Goal: Task Accomplishment & Management: Use online tool/utility

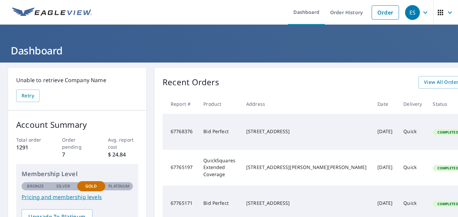
scroll to position [67, 0]
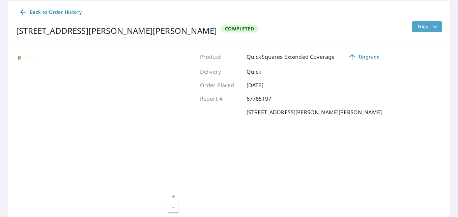
click at [418, 28] on span "Files" at bounding box center [429, 27] width 22 height 8
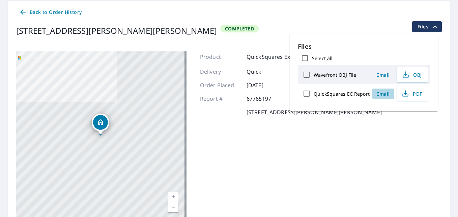
click at [377, 94] on span "Email" at bounding box center [383, 93] width 16 height 6
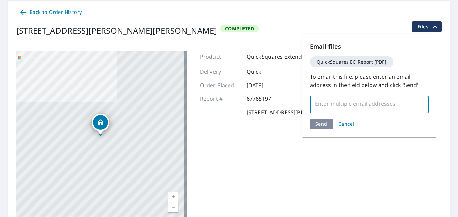
click at [355, 105] on input "text" at bounding box center [364, 103] width 103 height 13
type input "[PERSON_NAME][EMAIL_ADDRESS][DOMAIN_NAME]"
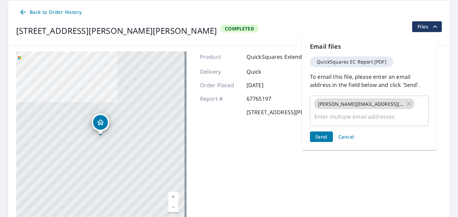
click at [323, 164] on div "Product QuickSquares Extended Coverage Upgrade Delivery Quick Order Placed [DAT…" at bounding box center [292, 135] width 185 height 169
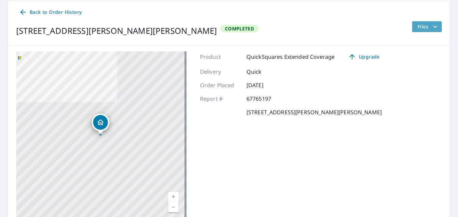
click at [418, 25] on span "Files" at bounding box center [429, 27] width 22 height 8
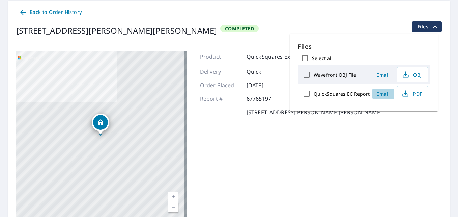
click at [377, 91] on span "Email" at bounding box center [383, 93] width 16 height 6
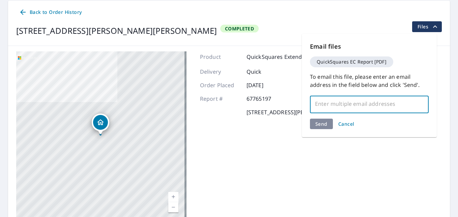
click at [372, 101] on input "text" at bounding box center [364, 103] width 103 height 13
type input "[PERSON_NAME][EMAIL_ADDRESS][DOMAIN_NAME]"
click at [322, 124] on div "Send Cancel" at bounding box center [369, 123] width 119 height 10
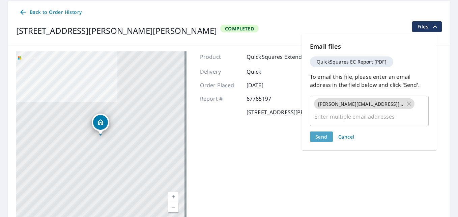
click at [322, 133] on span "Send" at bounding box center [322, 136] width 12 height 6
